Goal: Information Seeking & Learning: Find specific fact

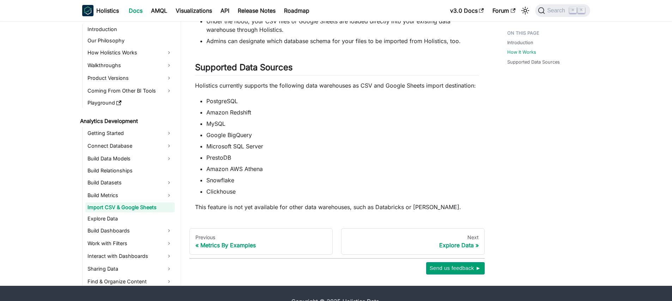
scroll to position [532, 0]
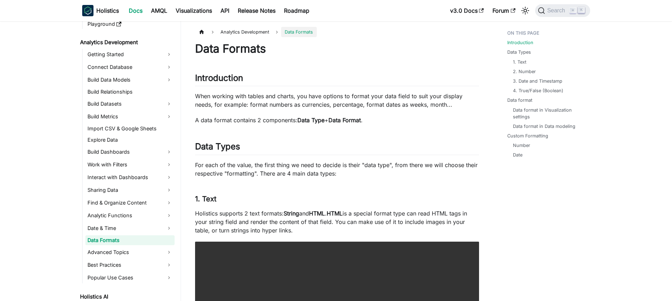
scroll to position [689, 0]
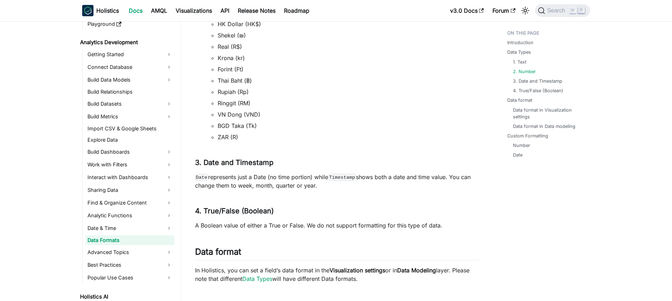
click at [338, 178] on code "Timestamp" at bounding box center [342, 177] width 28 height 7
copy code "Timestamp"
